Goal: Information Seeking & Learning: Check status

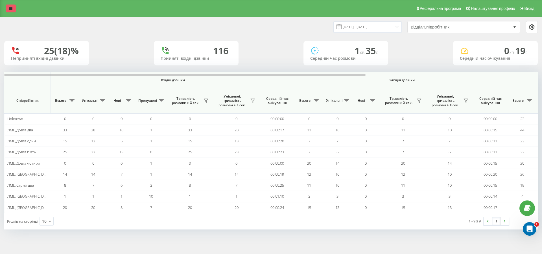
click at [12, 5] on link at bounding box center [11, 9] width 10 height 8
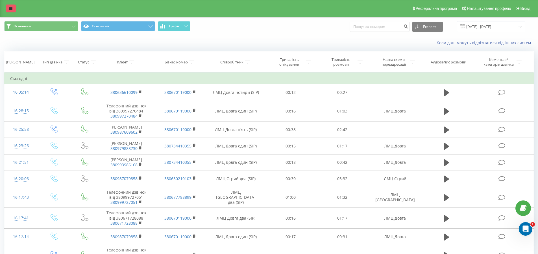
click at [11, 8] on icon at bounding box center [10, 8] width 3 height 4
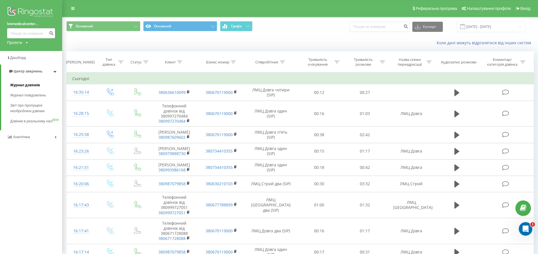
click at [30, 86] on span "Журнал дзвінків" at bounding box center [25, 85] width 30 height 6
